Goal: Task Accomplishment & Management: Use online tool/utility

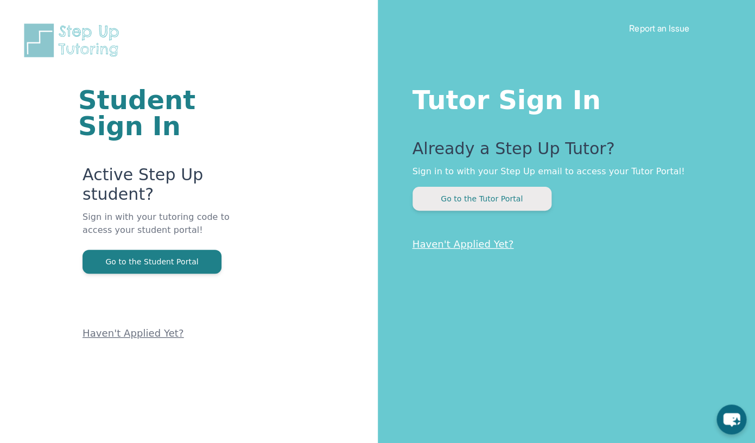
click at [478, 201] on button "Go to the Tutor Portal" at bounding box center [482, 199] width 139 height 24
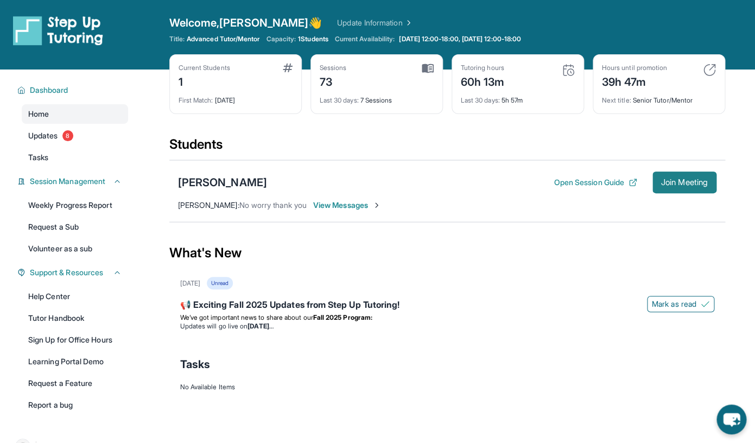
click at [680, 183] on span "Join Meeting" at bounding box center [684, 182] width 47 height 7
